Goal: Transaction & Acquisition: Purchase product/service

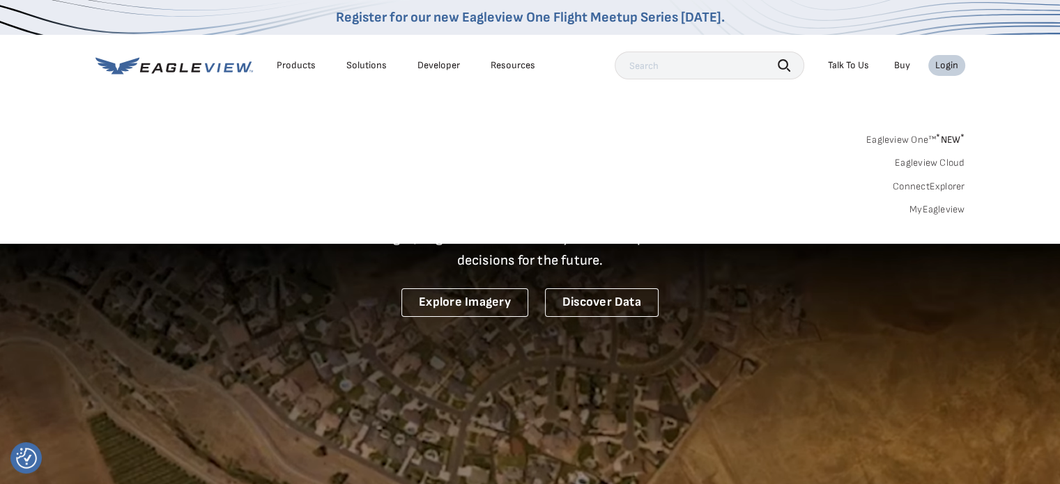
click at [928, 208] on link "MyEagleview" at bounding box center [938, 210] width 56 height 13
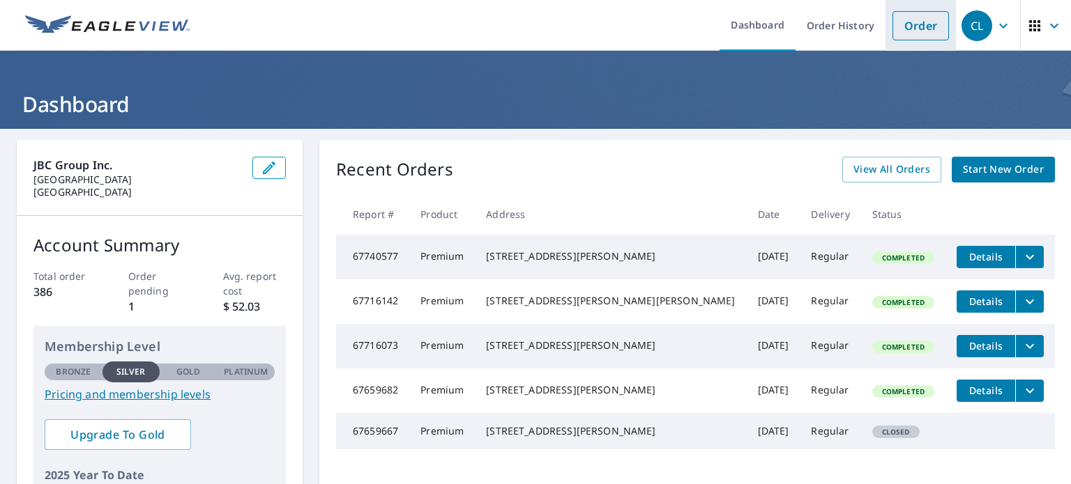
click at [915, 21] on link "Order" at bounding box center [920, 25] width 56 height 29
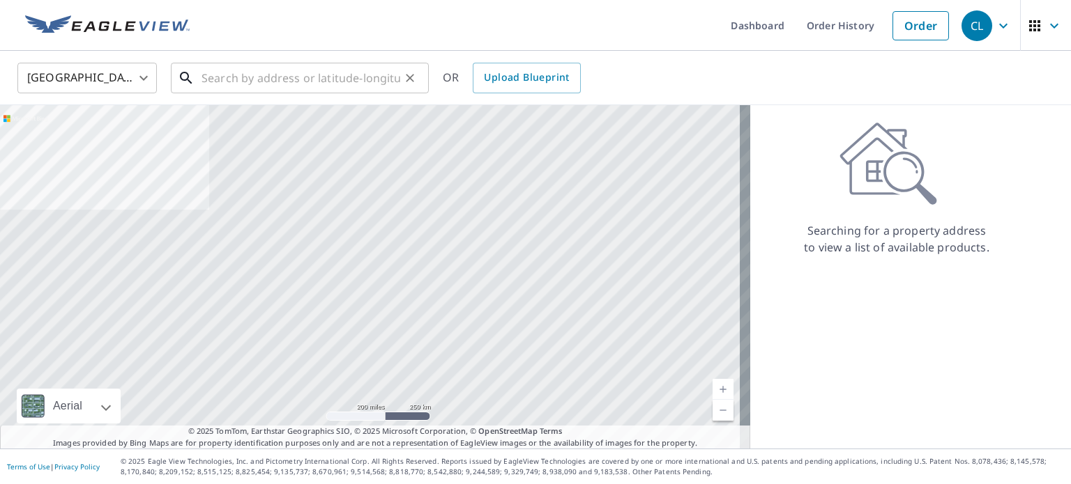
click at [265, 77] on input "text" at bounding box center [300, 78] width 199 height 39
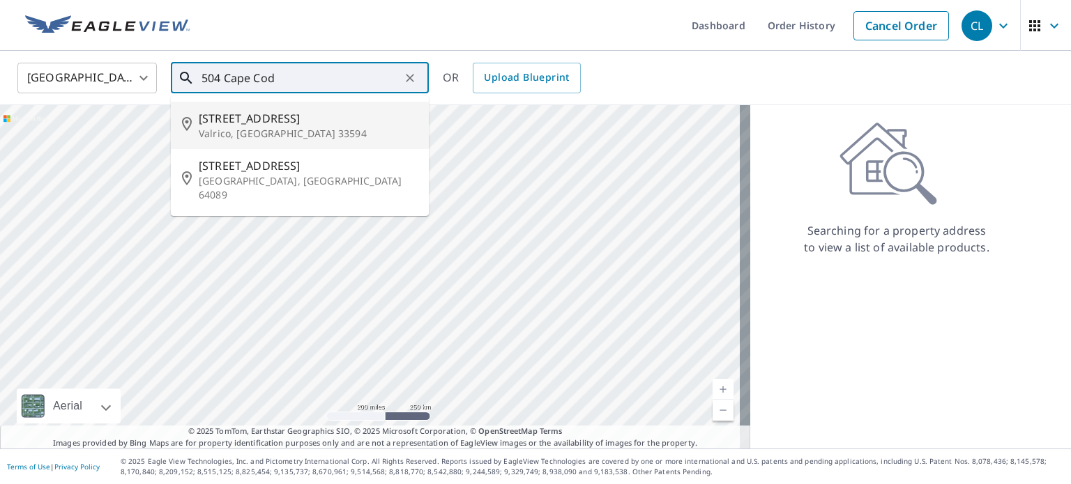
click at [241, 135] on p "Valrico, [GEOGRAPHIC_DATA] 33594" at bounding box center [308, 134] width 219 height 14
type input "[STREET_ADDRESS]"
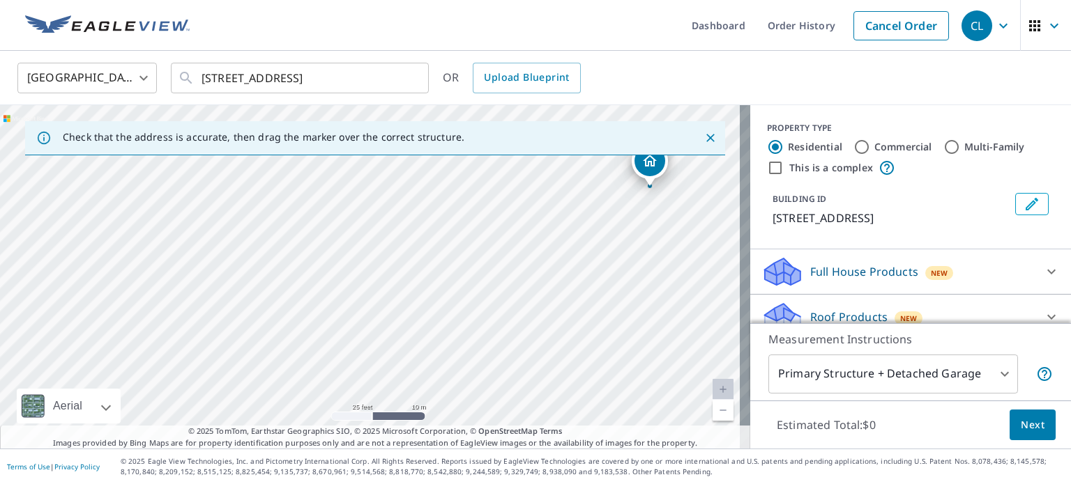
click at [836, 305] on div "Roof Products New" at bounding box center [897, 317] width 273 height 33
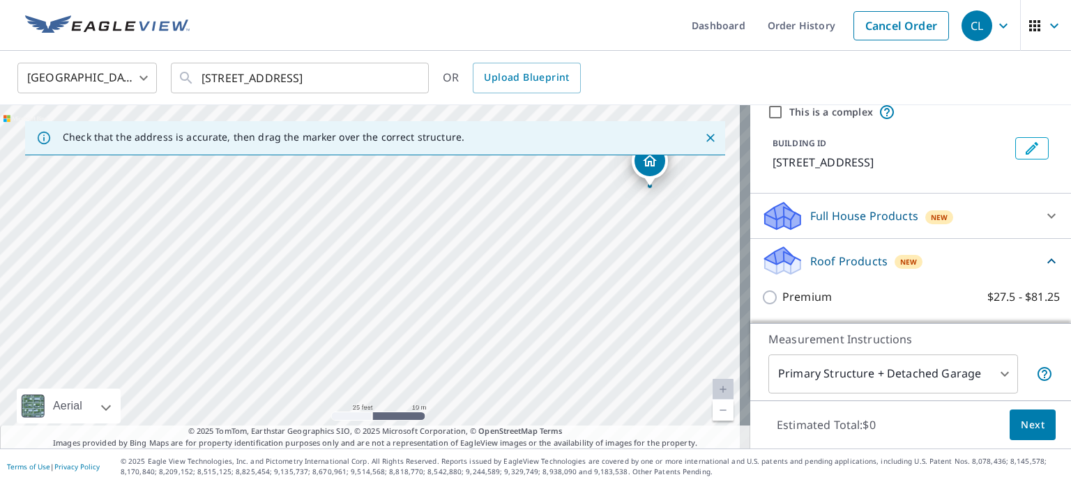
scroll to position [139, 0]
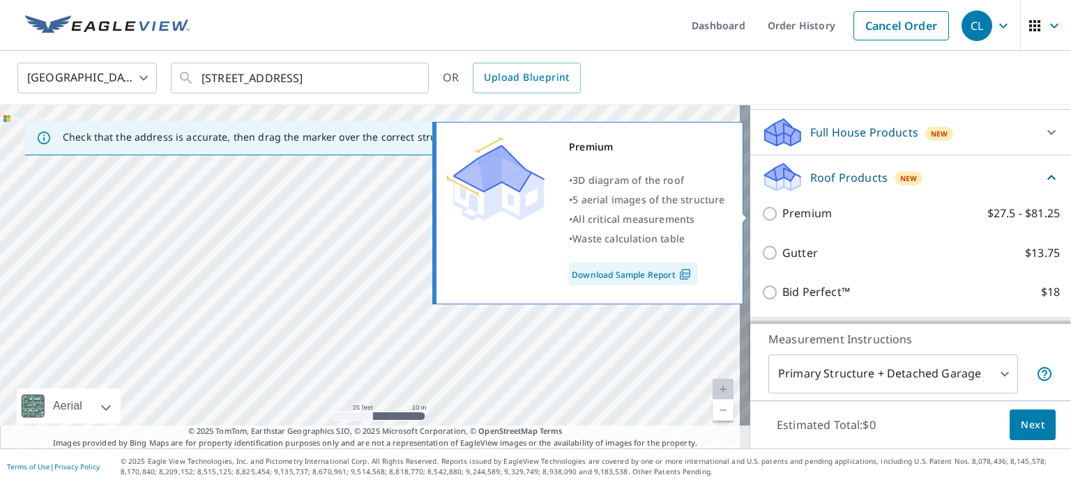
click at [763, 211] on input "Premium $27.5 - $81.25" at bounding box center [771, 214] width 21 height 17
checkbox input "true"
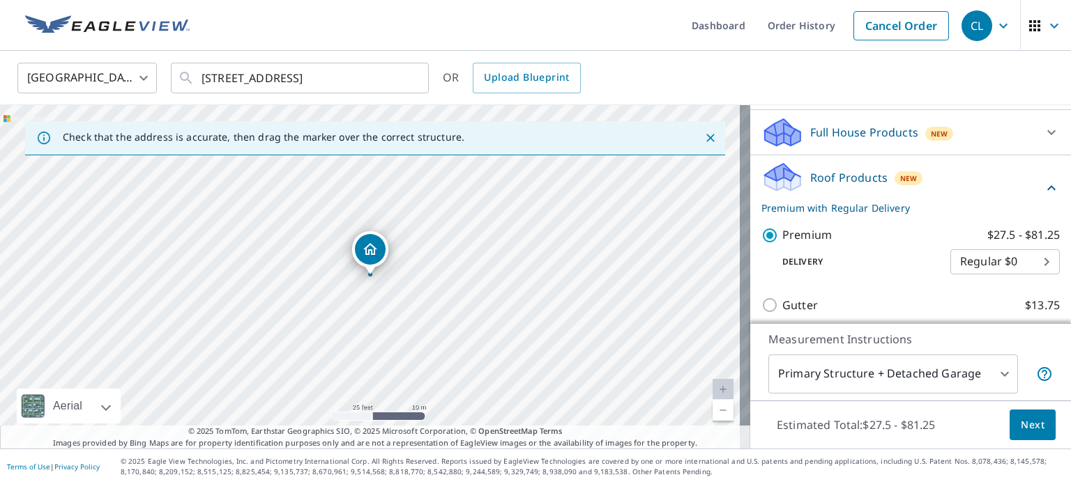
click at [1020, 426] on span "Next" at bounding box center [1032, 425] width 24 height 17
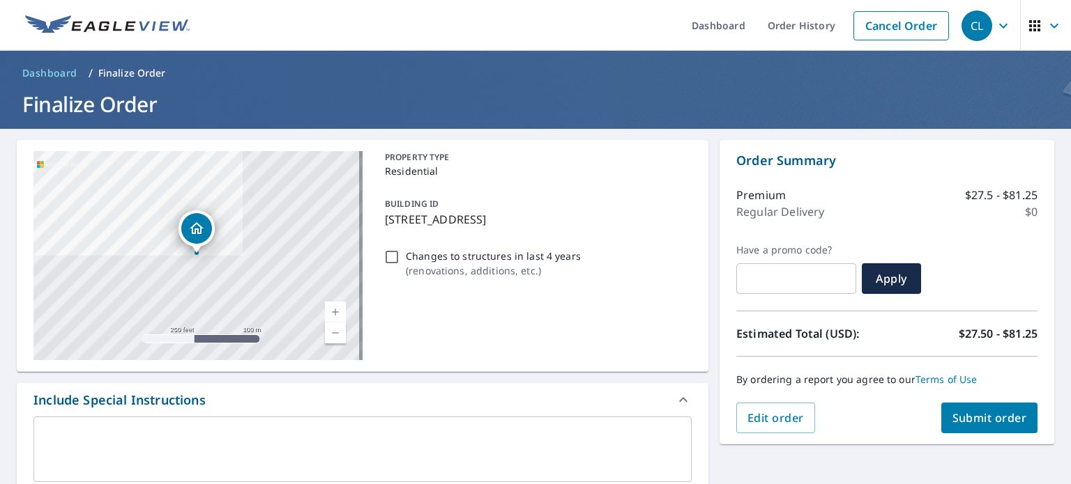
click at [952, 414] on span "Submit order" at bounding box center [989, 418] width 75 height 15
